Goal: Information Seeking & Learning: Learn about a topic

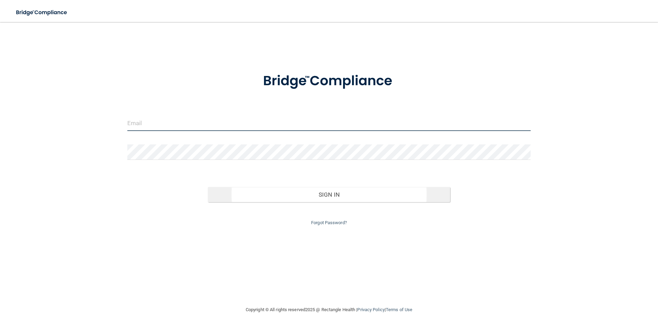
type input "[EMAIL_ADDRESS][DOMAIN_NAME]"
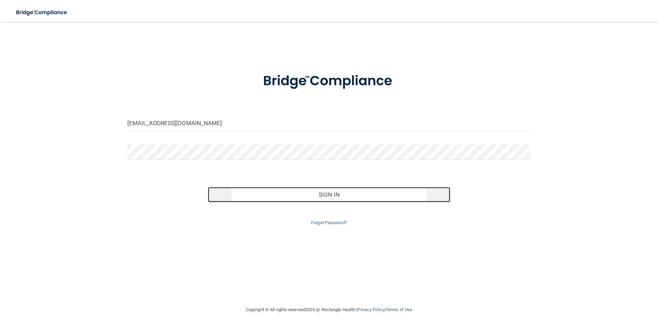
click at [332, 194] on button "Sign In" at bounding box center [329, 194] width 242 height 15
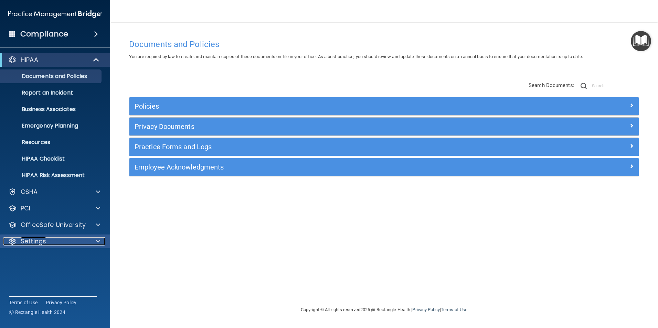
click at [95, 239] on div at bounding box center [96, 241] width 17 height 8
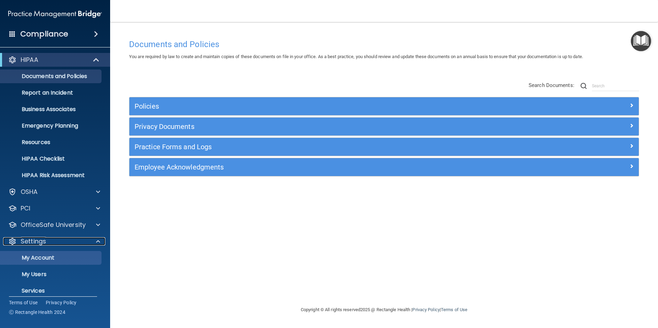
scroll to position [23, 0]
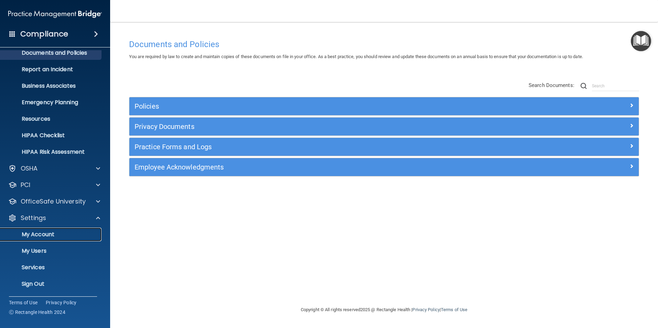
click at [53, 237] on p "My Account" at bounding box center [51, 234] width 94 height 7
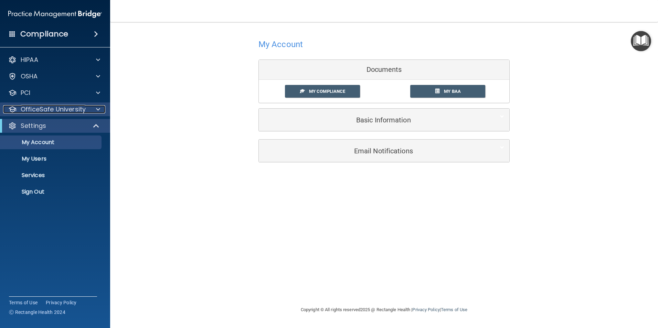
click at [94, 110] on div at bounding box center [96, 109] width 17 height 8
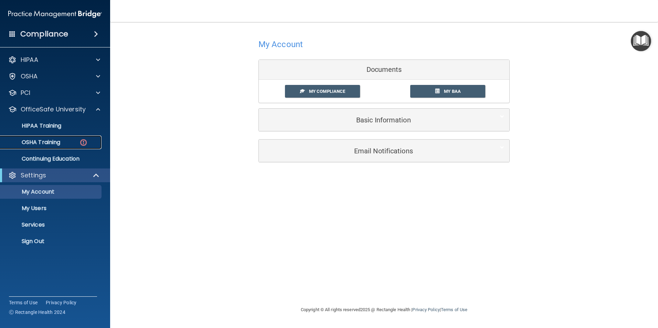
click at [55, 144] on p "OSHA Training" at bounding box center [32, 142] width 56 height 7
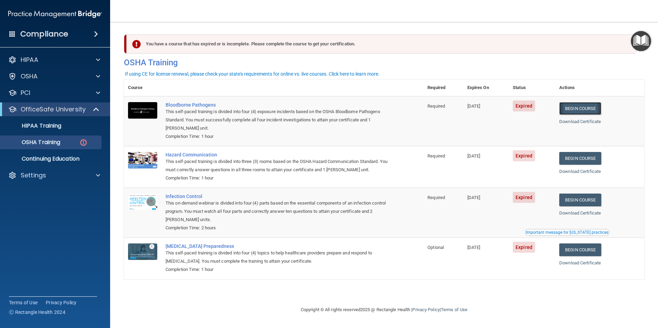
click at [581, 111] on link "Begin Course" at bounding box center [580, 108] width 42 height 13
click at [51, 143] on p "OSHA Training" at bounding box center [32, 142] width 56 height 7
click at [54, 160] on p "Continuing Education" at bounding box center [51, 159] width 94 height 7
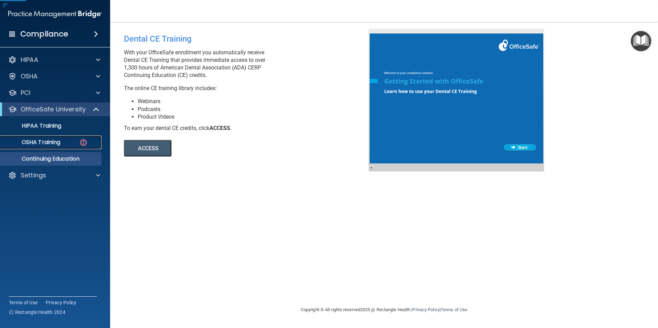
click at [54, 144] on p "OSHA Training" at bounding box center [32, 142] width 56 height 7
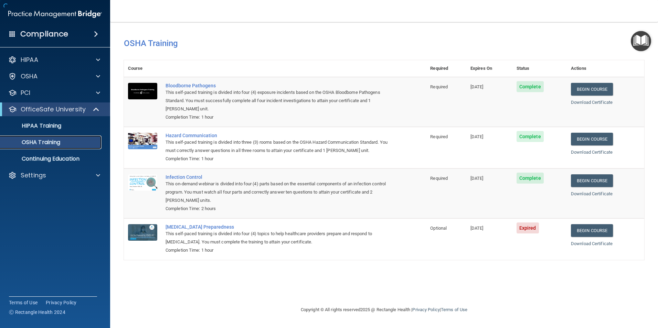
click at [56, 143] on p "OSHA Training" at bounding box center [32, 142] width 56 height 7
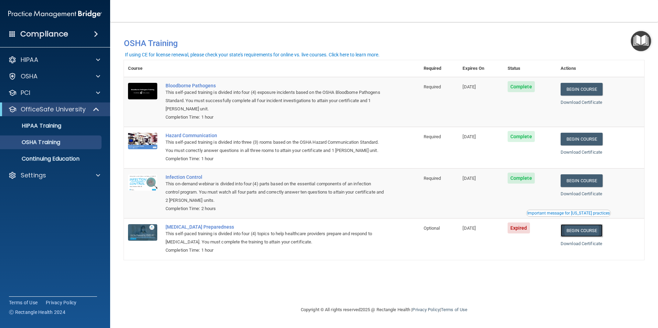
click at [585, 228] on link "Begin Course" at bounding box center [581, 230] width 42 height 13
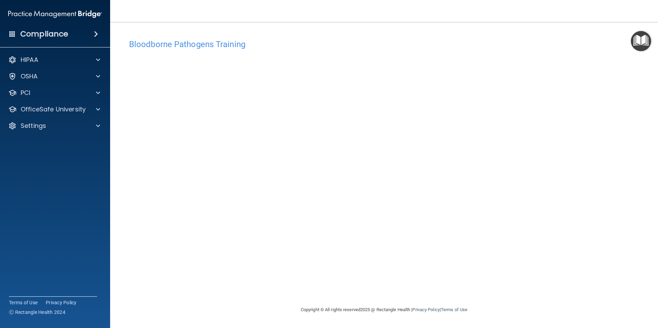
click at [641, 41] on img "Open Resource Center" at bounding box center [641, 41] width 20 height 20
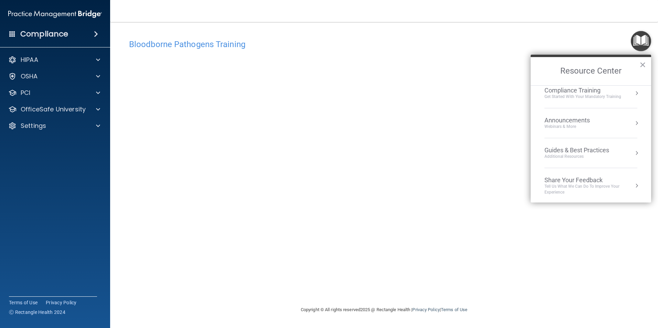
scroll to position [96, 0]
click at [641, 66] on button "×" at bounding box center [642, 64] width 7 height 11
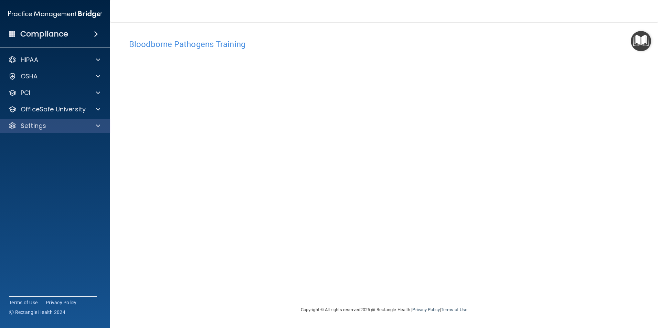
click at [97, 121] on div "Settings" at bounding box center [55, 126] width 110 height 14
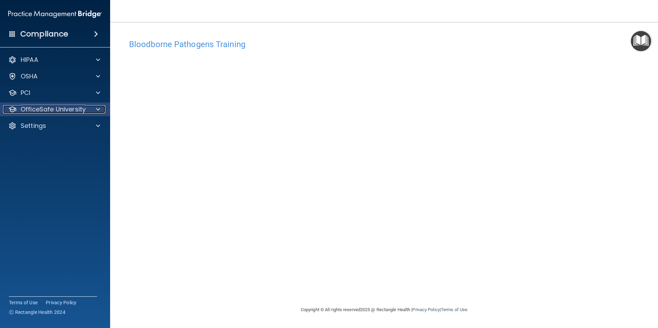
click at [101, 110] on div at bounding box center [96, 109] width 17 height 8
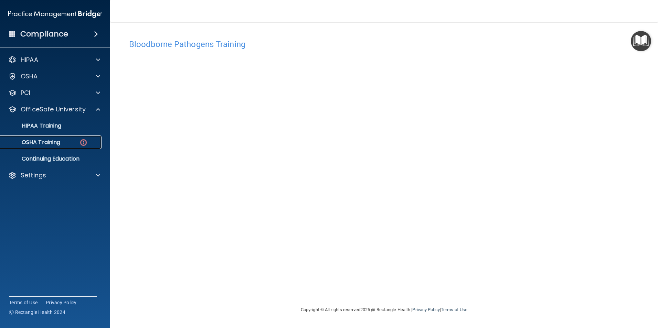
click at [47, 142] on p "OSHA Training" at bounding box center [32, 142] width 56 height 7
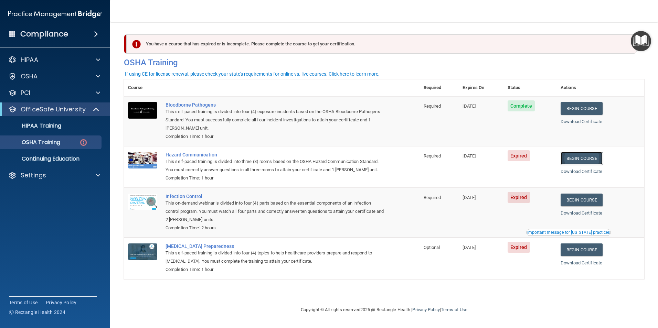
click at [577, 161] on link "Begin Course" at bounding box center [581, 158] width 42 height 13
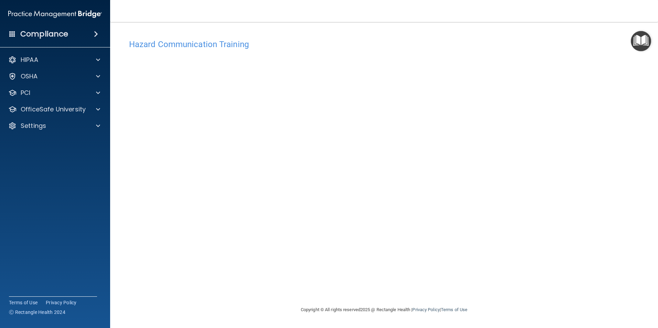
click at [647, 45] on img "Open Resource Center" at bounding box center [641, 41] width 20 height 20
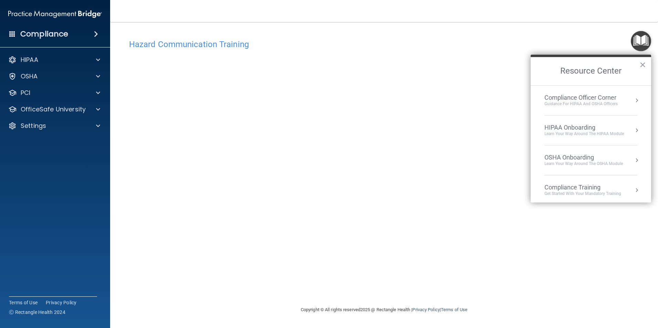
click at [495, 41] on h4 "Hazard Communication Training" at bounding box center [384, 44] width 510 height 9
click at [645, 62] on button "×" at bounding box center [642, 64] width 7 height 11
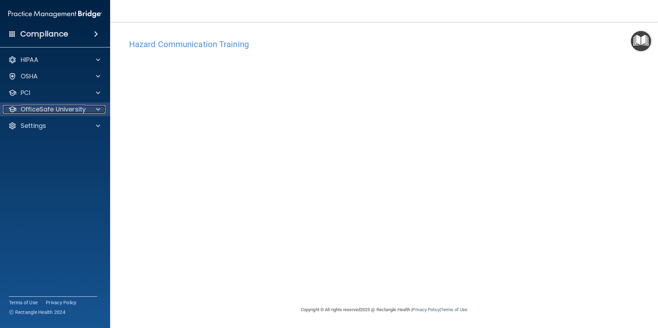
click at [97, 111] on span at bounding box center [98, 109] width 4 height 8
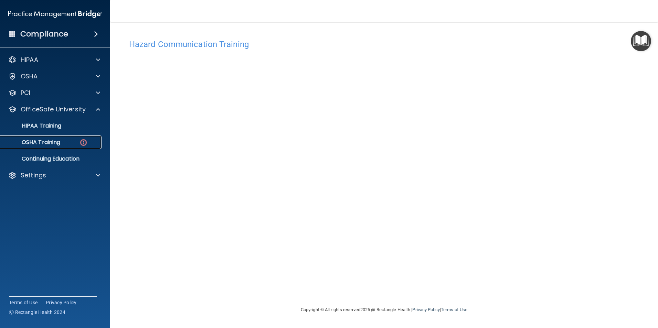
click at [59, 138] on link "OSHA Training" at bounding box center [47, 143] width 108 height 14
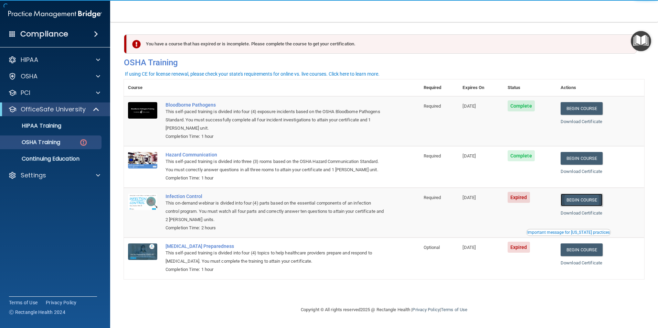
click at [583, 202] on link "Begin Course" at bounding box center [581, 200] width 42 height 13
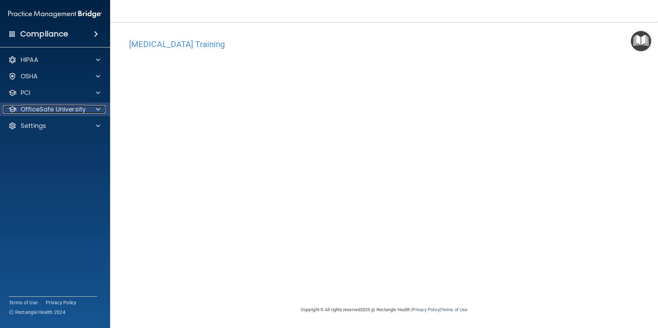
click at [96, 111] on span at bounding box center [98, 109] width 4 height 8
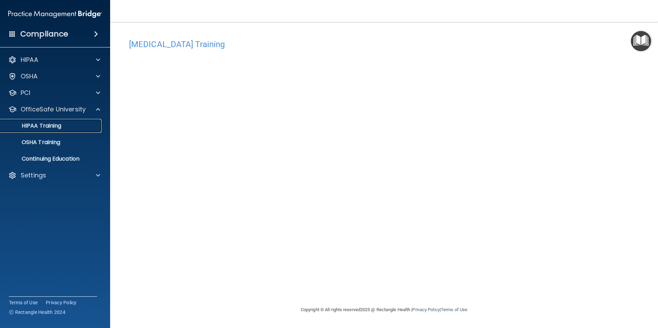
click at [58, 128] on p "HIPAA Training" at bounding box center [32, 125] width 57 height 7
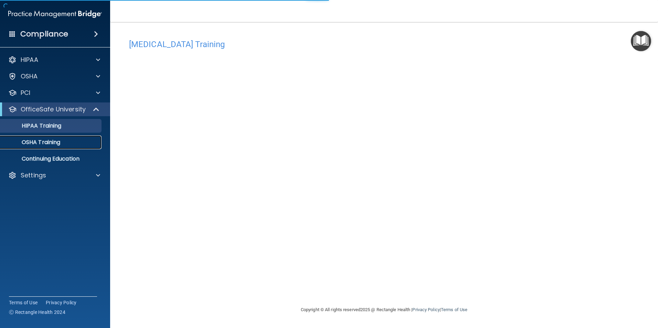
click at [58, 140] on p "OSHA Training" at bounding box center [32, 142] width 56 height 7
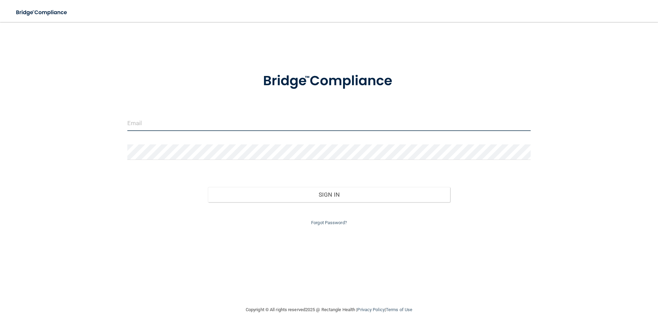
type input "[EMAIL_ADDRESS][DOMAIN_NAME]"
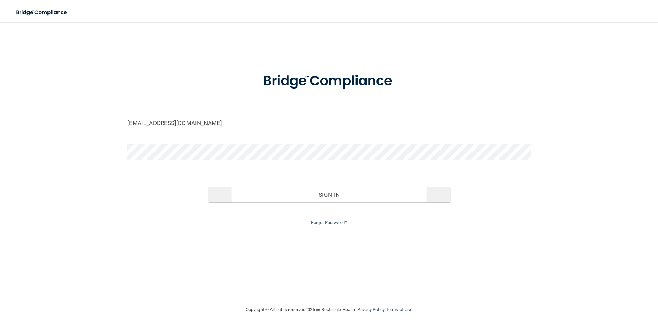
drag, startPoint x: 344, startPoint y: 182, endPoint x: 348, endPoint y: 190, distance: 9.5
click at [344, 182] on div "Sign In" at bounding box center [329, 187] width 414 height 29
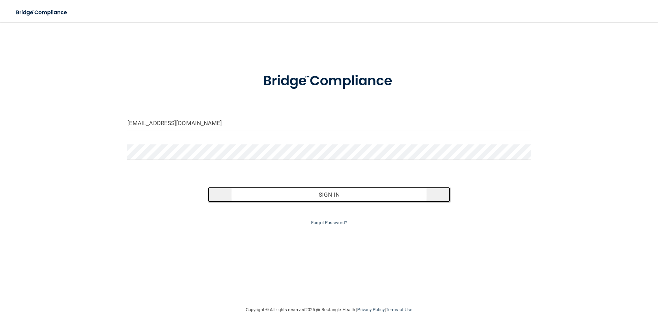
click at [349, 192] on button "Sign In" at bounding box center [329, 194] width 242 height 15
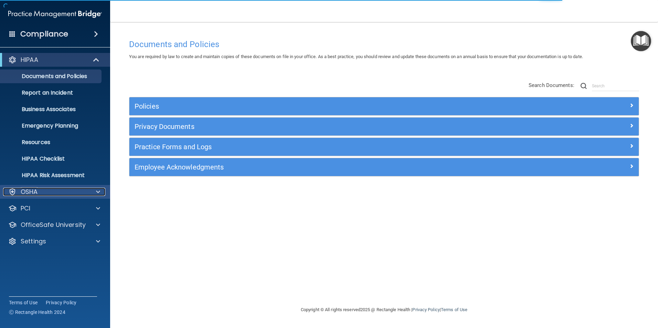
click at [94, 193] on div at bounding box center [96, 192] width 17 height 8
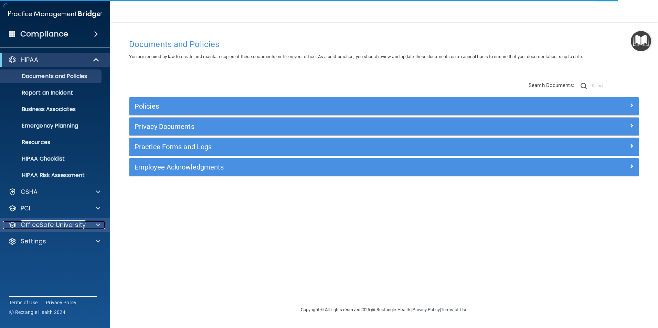
click at [96, 227] on span at bounding box center [98, 225] width 4 height 8
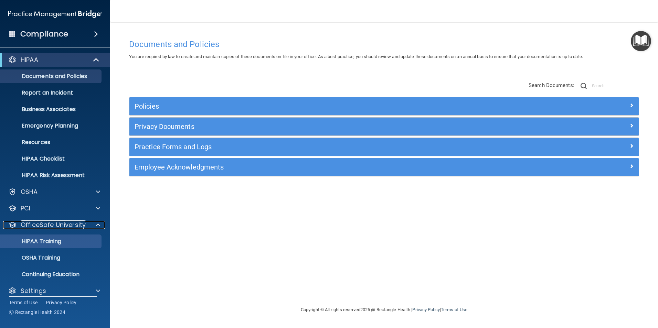
scroll to position [7, 0]
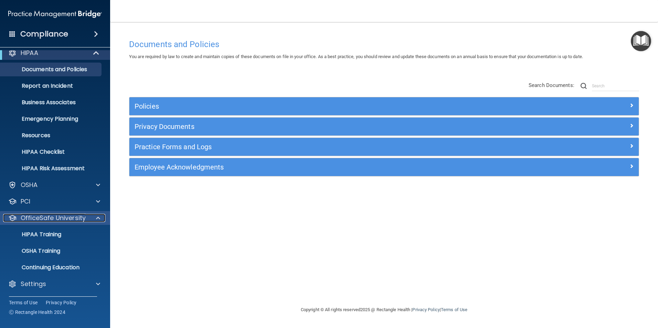
click at [46, 221] on p "OfficeSafe University" at bounding box center [53, 218] width 65 height 8
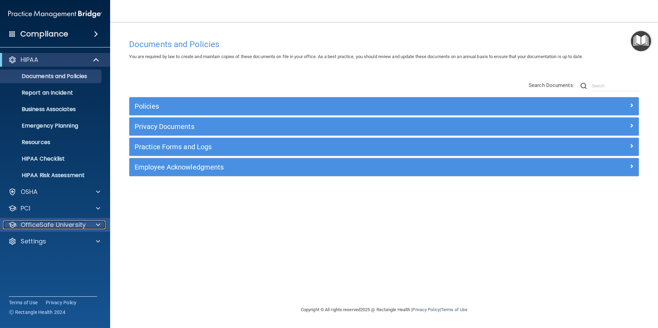
scroll to position [0, 0]
click at [46, 221] on p "OfficeSafe University" at bounding box center [53, 225] width 65 height 8
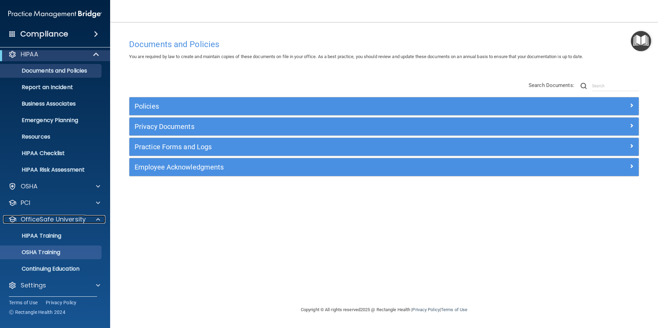
scroll to position [7, 0]
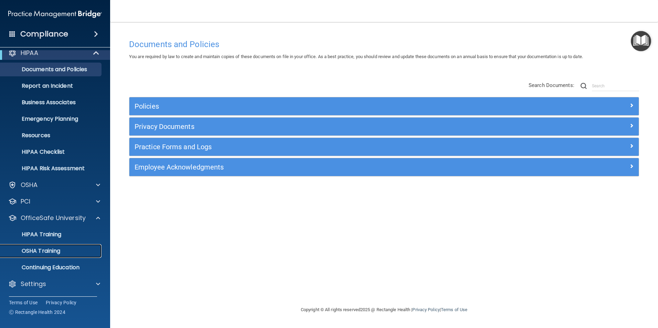
click at [66, 244] on link "OSHA Training" at bounding box center [47, 251] width 108 height 14
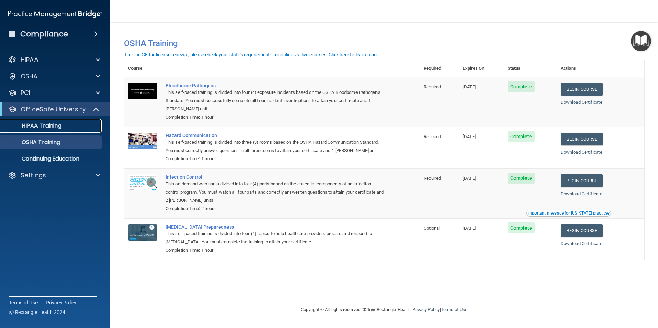
click at [45, 130] on link "HIPAA Training" at bounding box center [47, 126] width 108 height 14
